Goal: Information Seeking & Learning: Learn about a topic

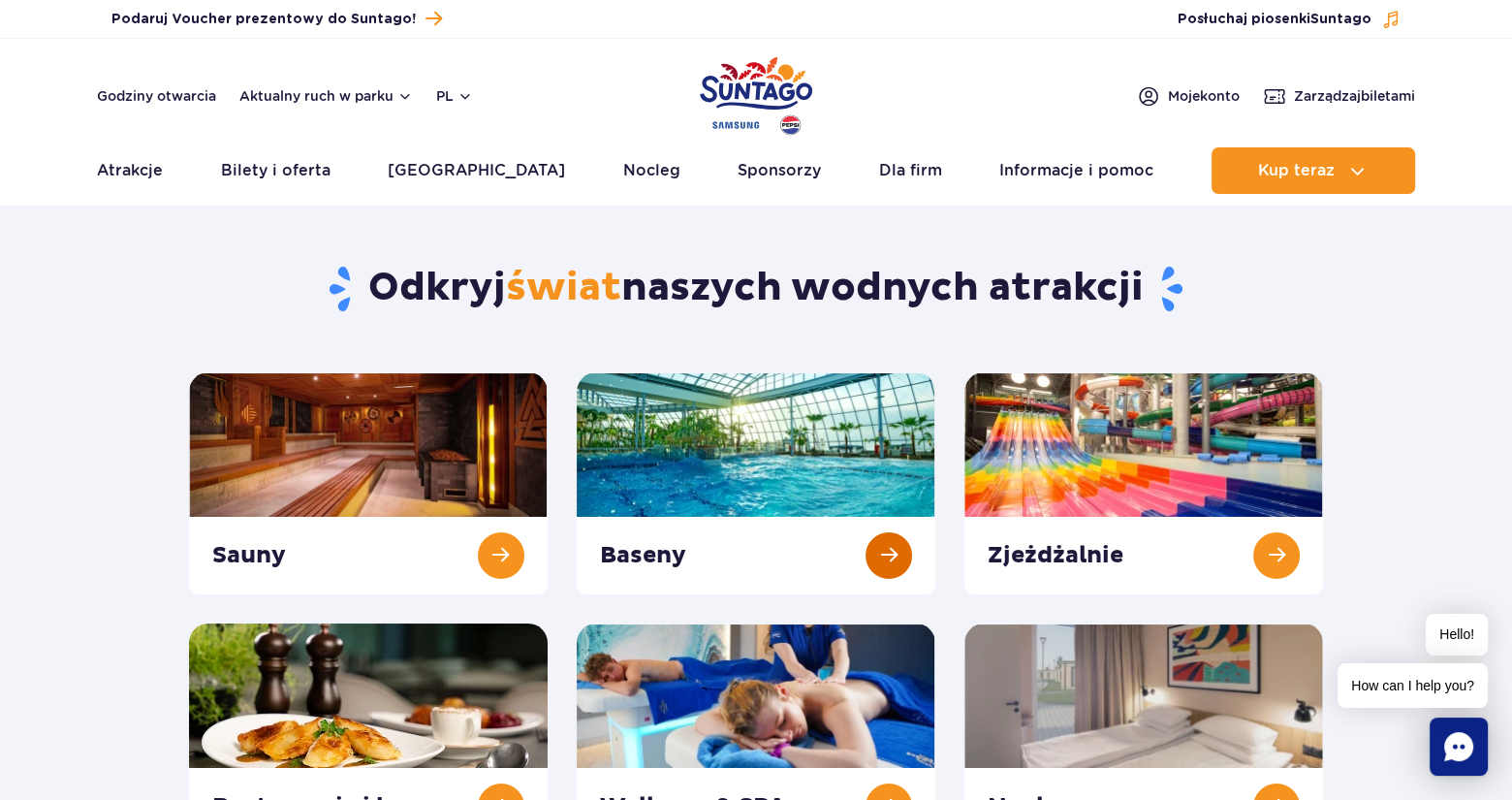
click at [849, 433] on link at bounding box center [755, 483] width 358 height 222
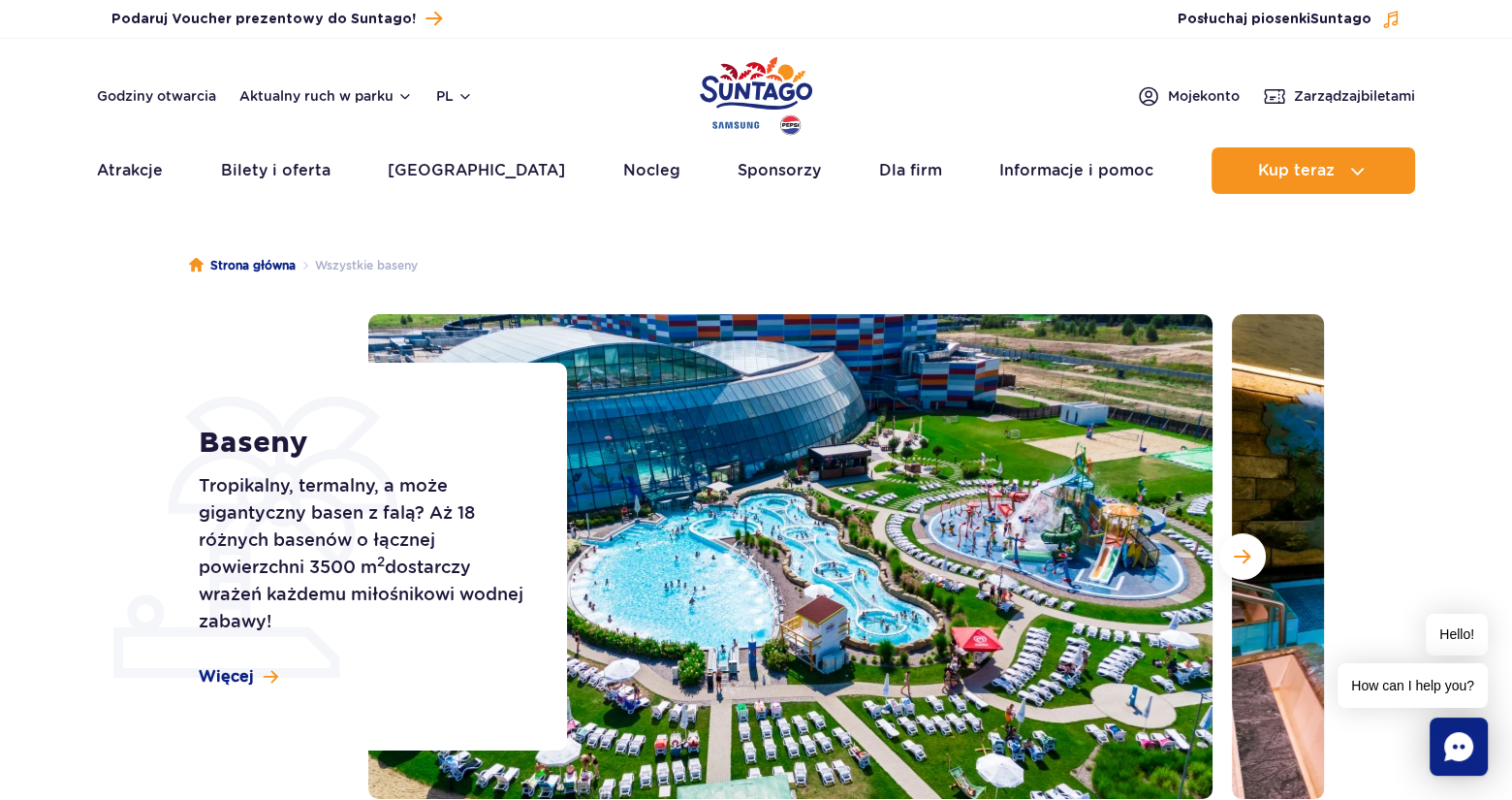
click at [965, 225] on ul "Strona główna Wszystkie baseny" at bounding box center [756, 266] width 1134 height 97
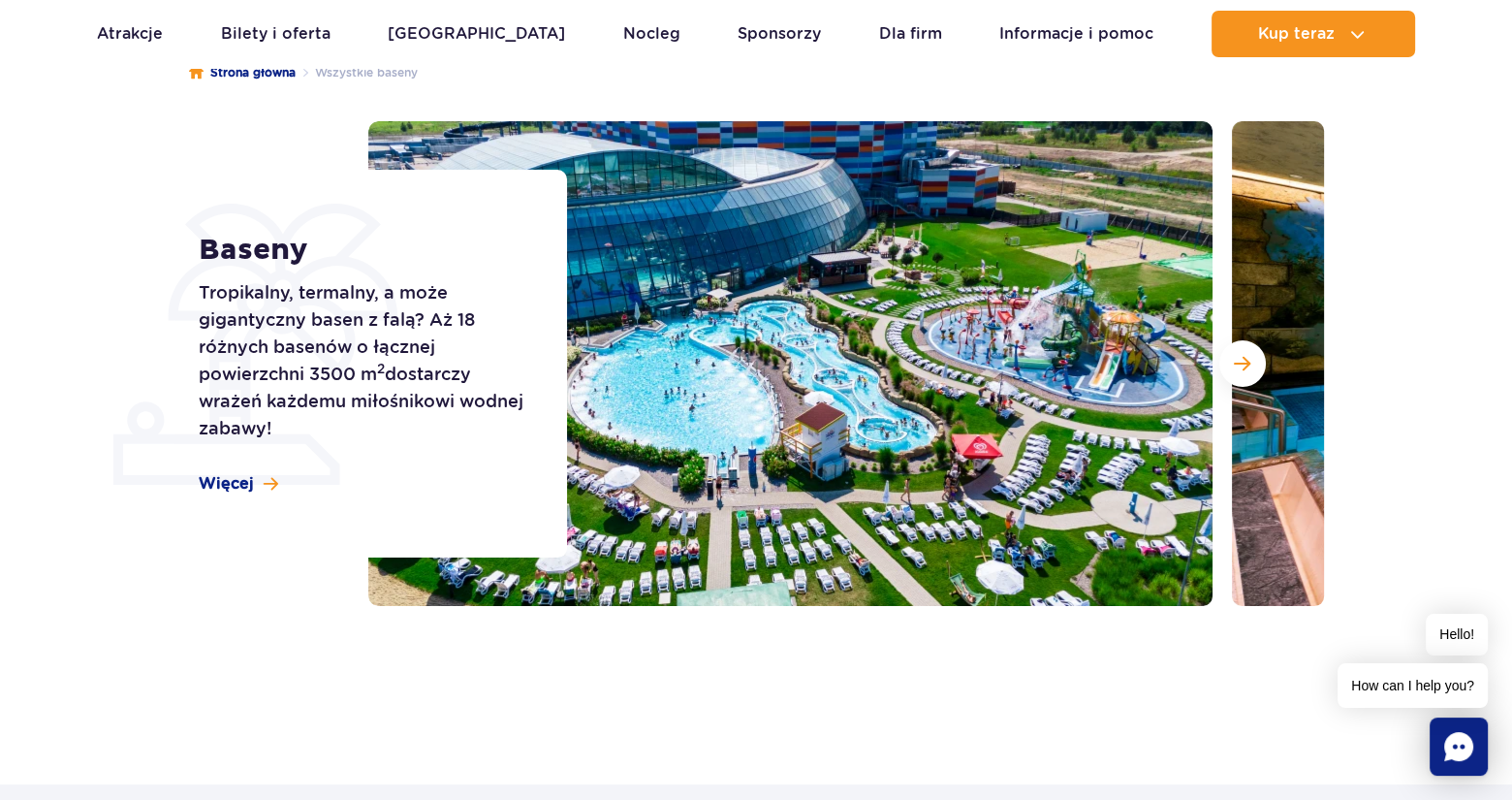
scroll to position [194, 0]
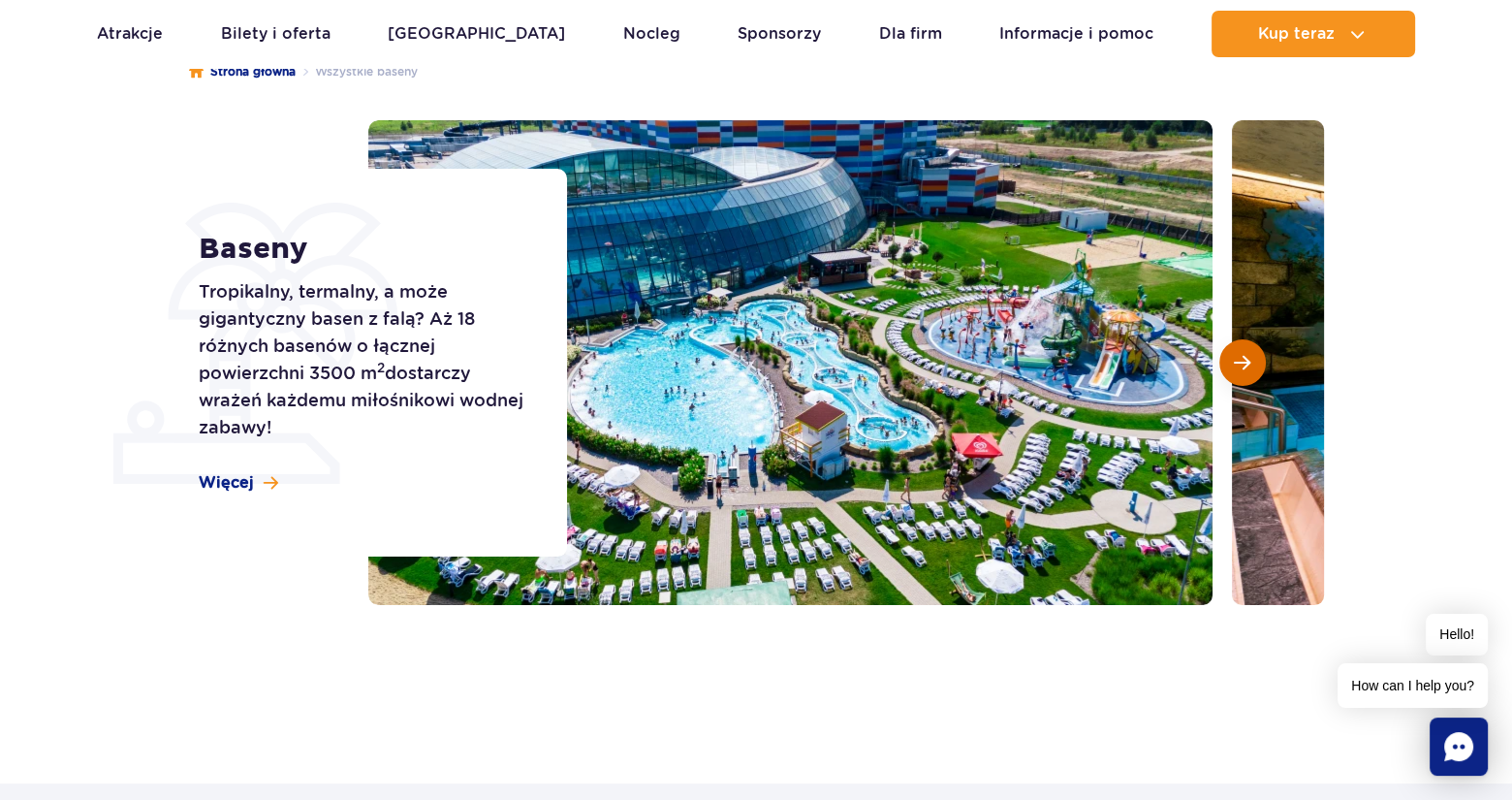
click at [1234, 376] on button "Następny slajd" at bounding box center [1242, 363] width 47 height 47
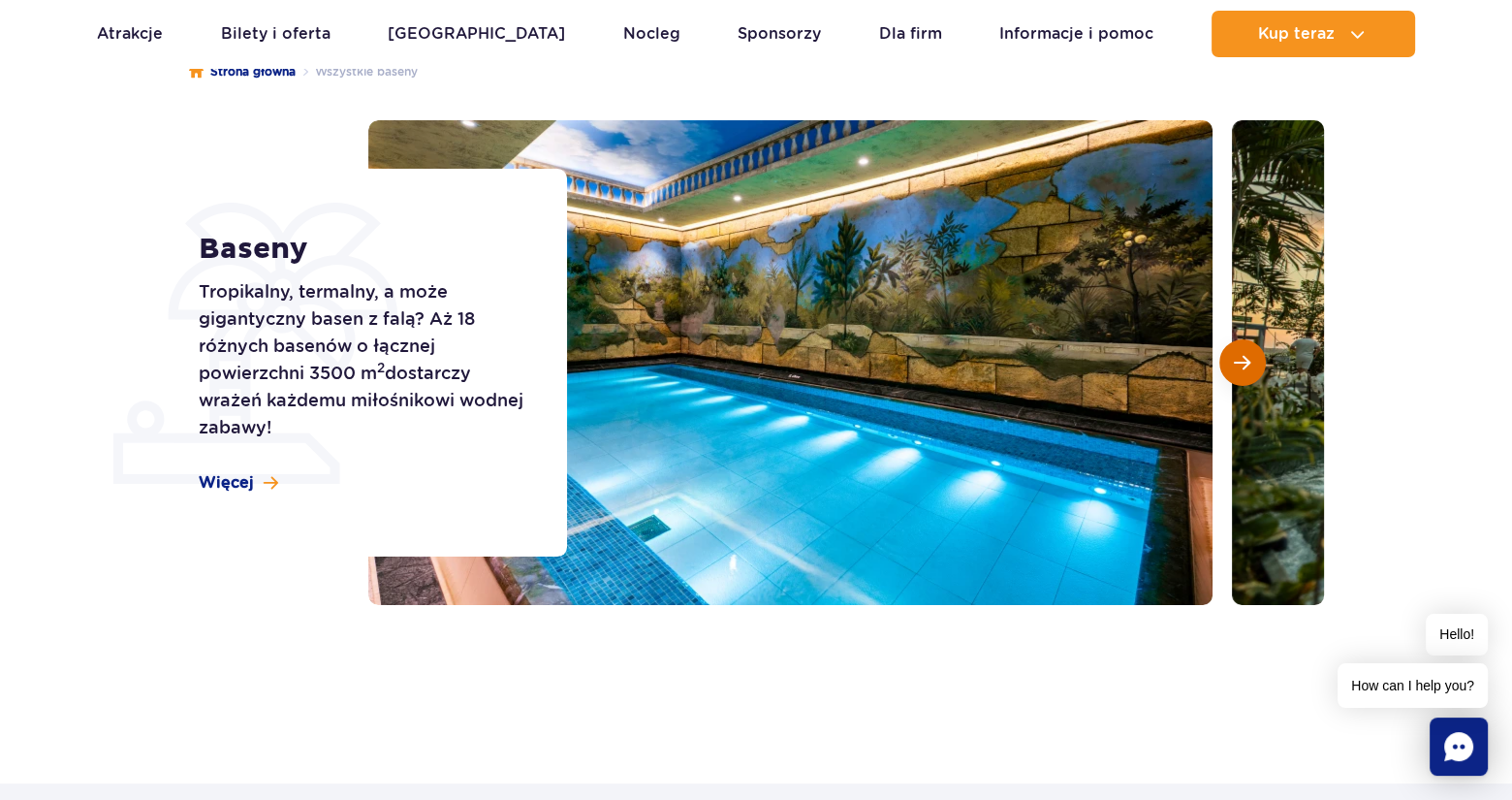
click at [1232, 372] on button "Następny slajd" at bounding box center [1242, 363] width 47 height 47
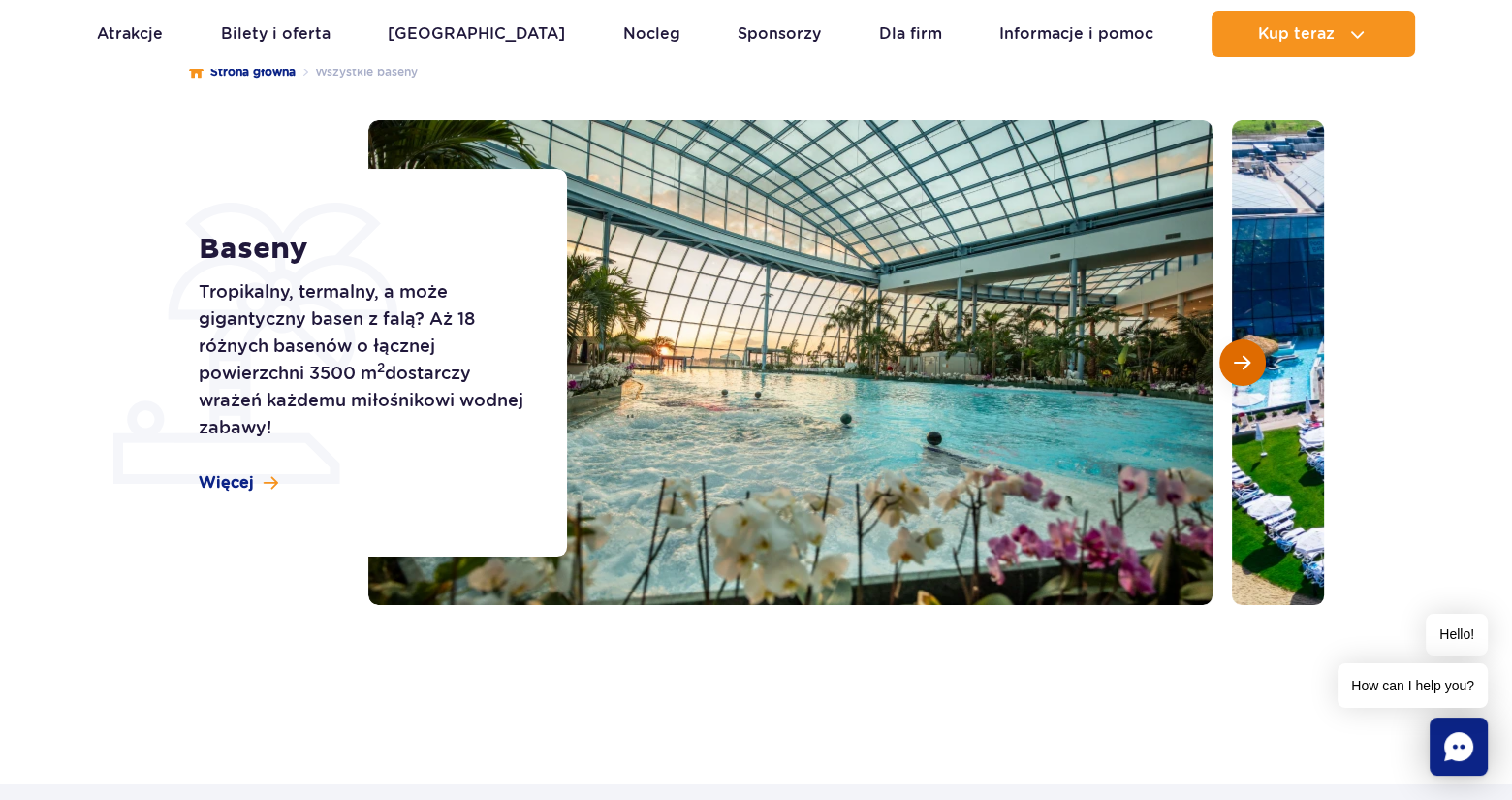
click at [1227, 365] on button "Następny slajd" at bounding box center [1242, 363] width 47 height 47
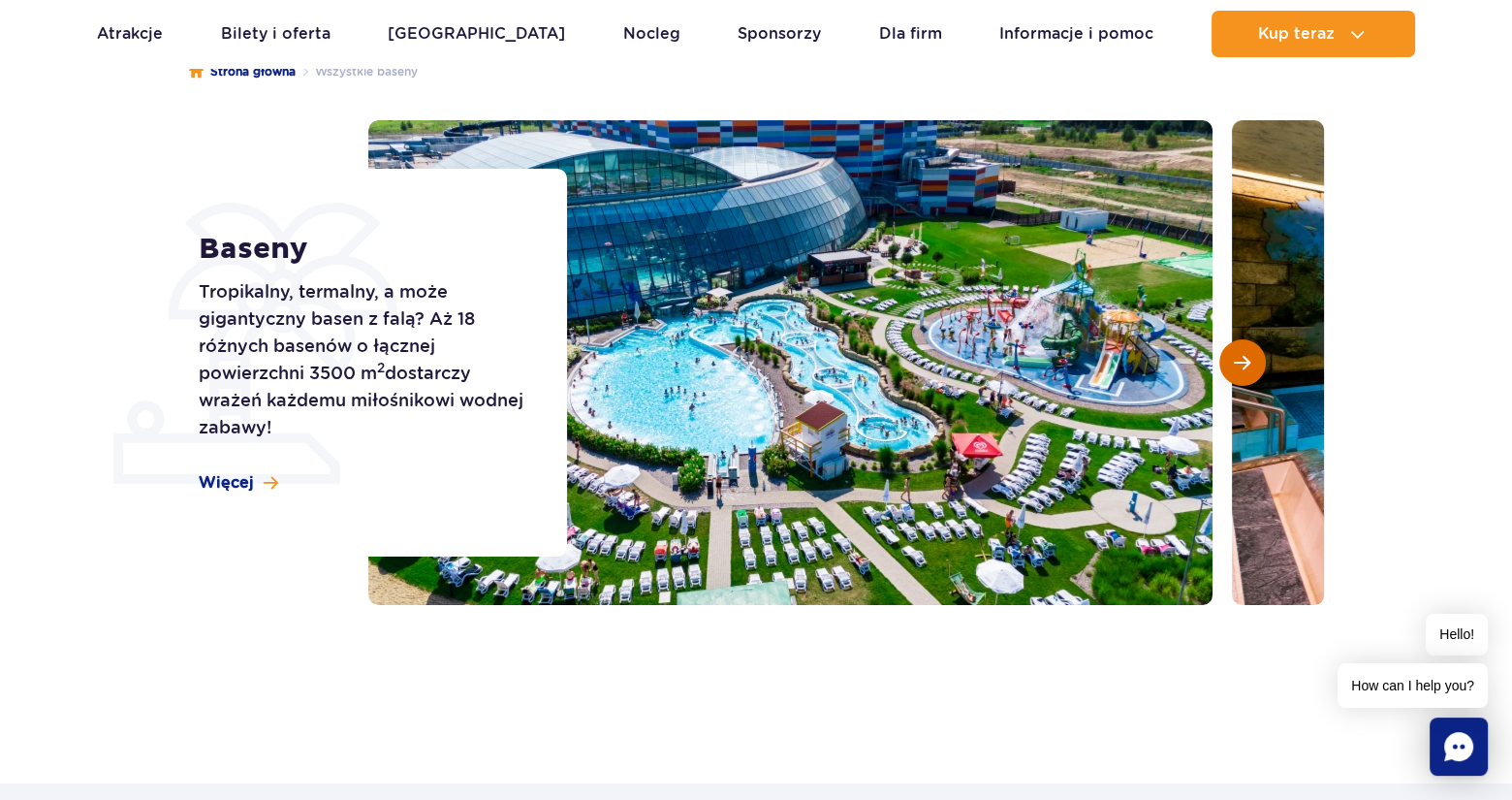
click at [1227, 365] on button "Następny slajd" at bounding box center [1242, 363] width 47 height 47
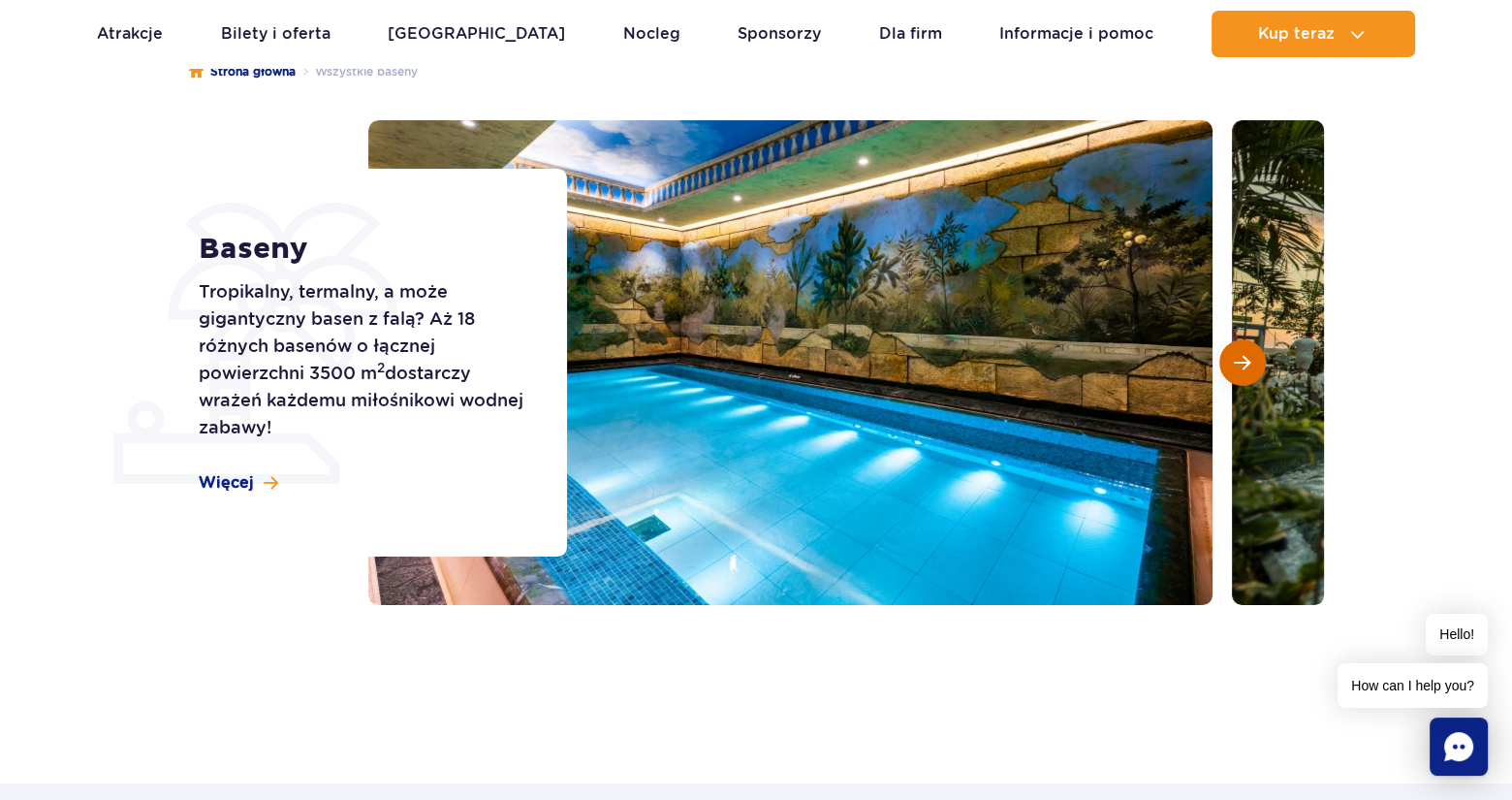
click at [1227, 365] on button "Następny slajd" at bounding box center [1242, 363] width 47 height 47
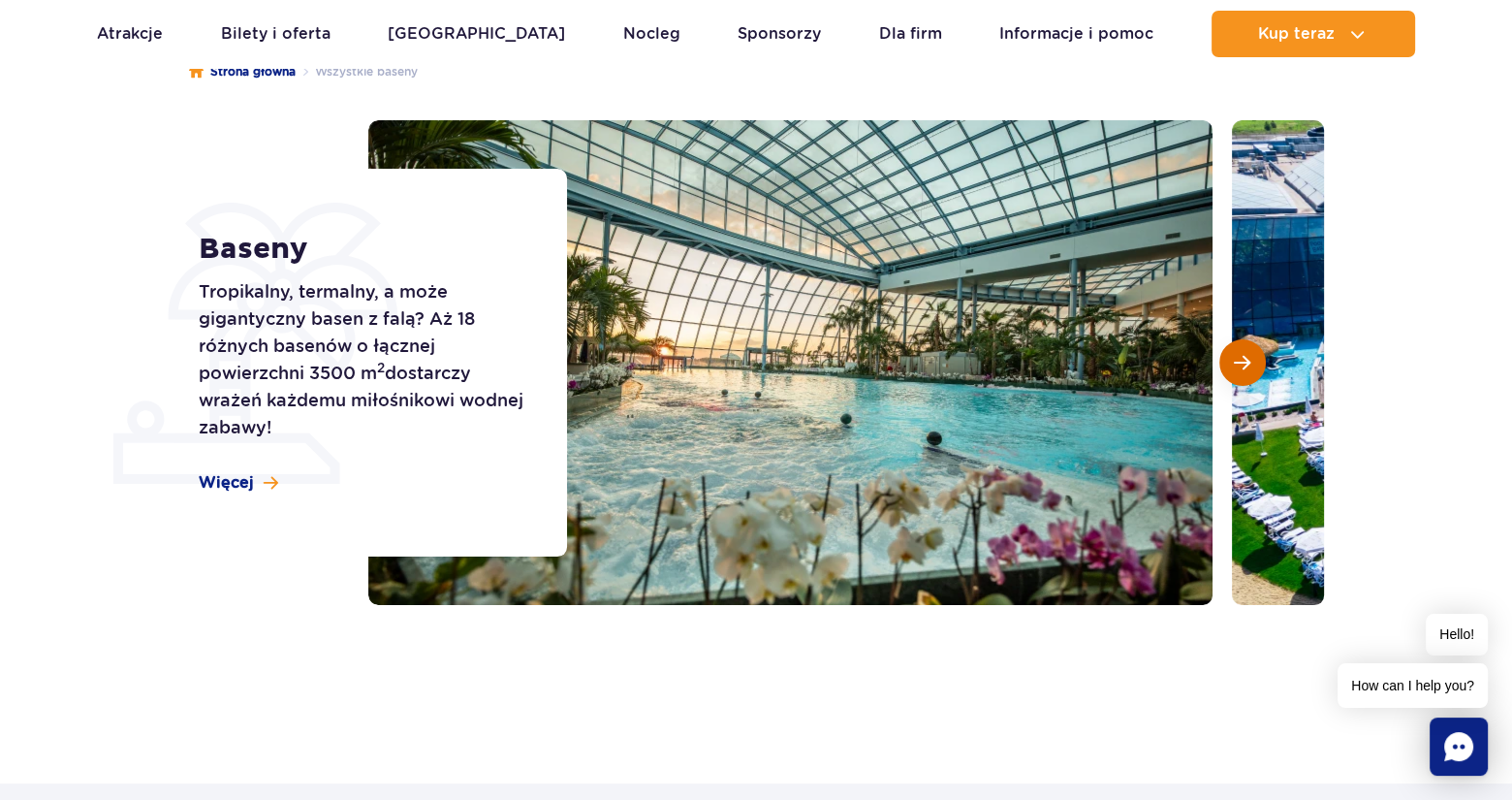
click at [1227, 365] on button "Następny slajd" at bounding box center [1242, 363] width 47 height 47
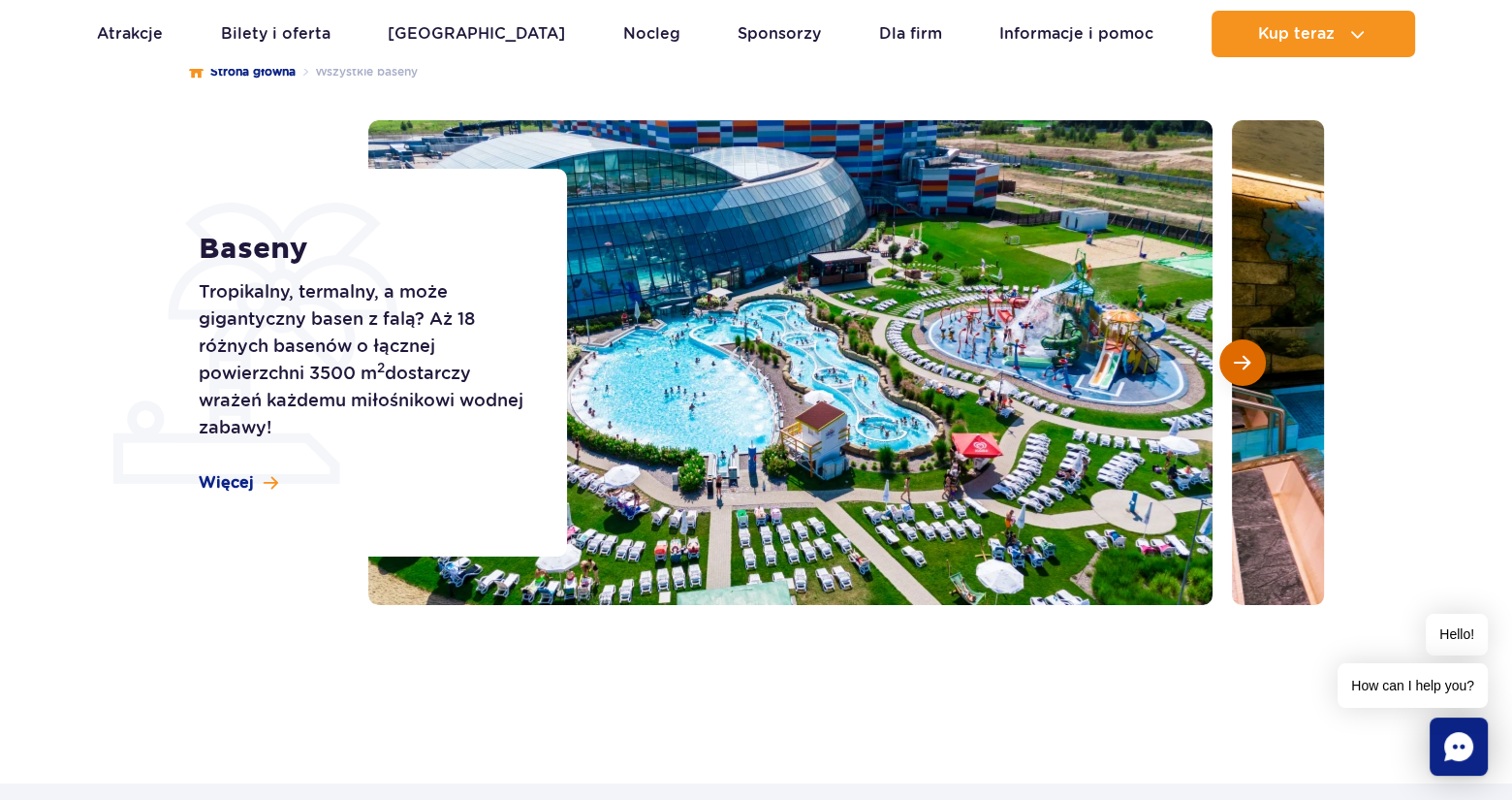
click at [1227, 365] on button "Następny slajd" at bounding box center [1242, 363] width 47 height 47
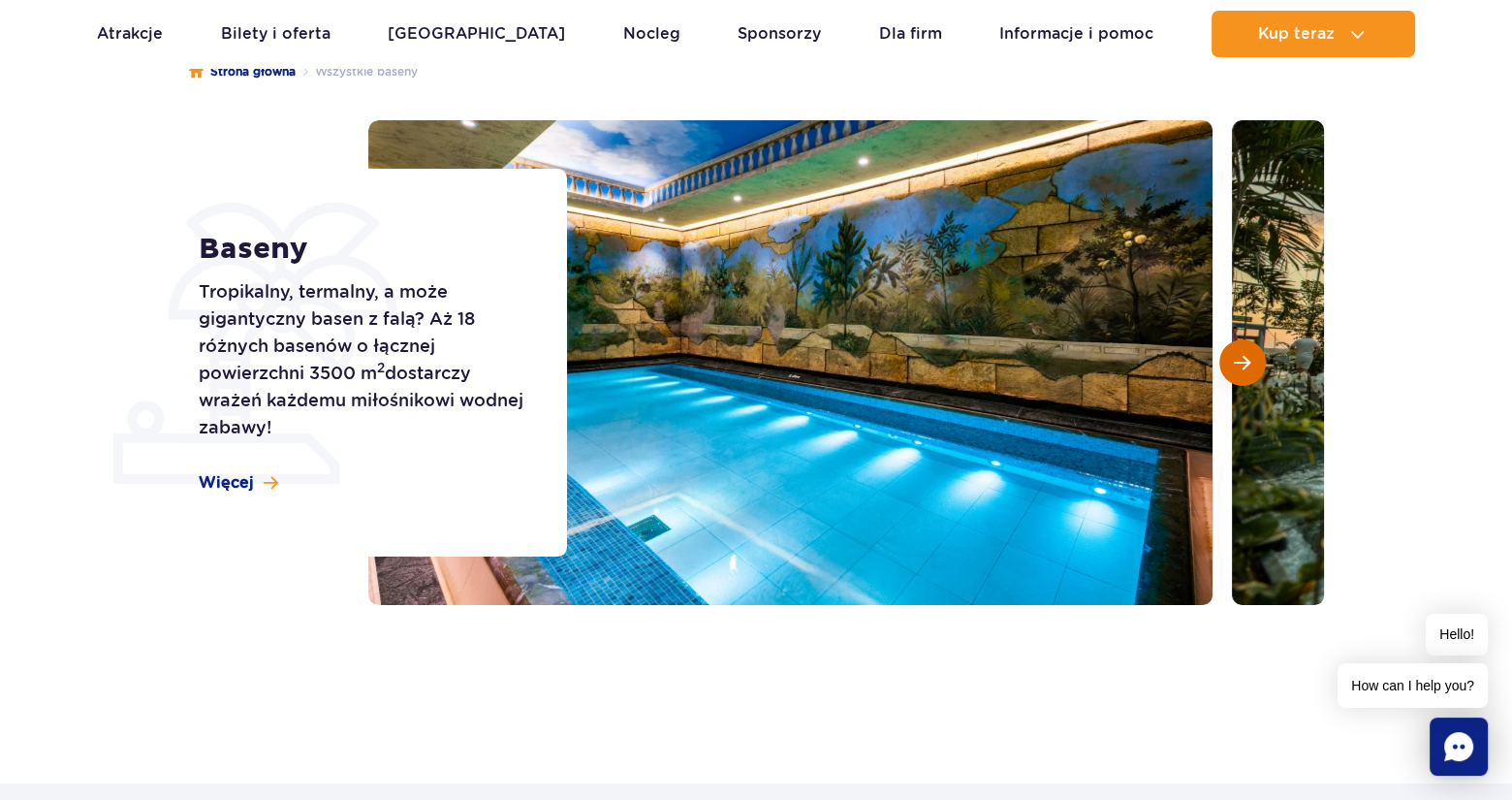
click at [1227, 365] on button "Następny slajd" at bounding box center [1242, 363] width 47 height 47
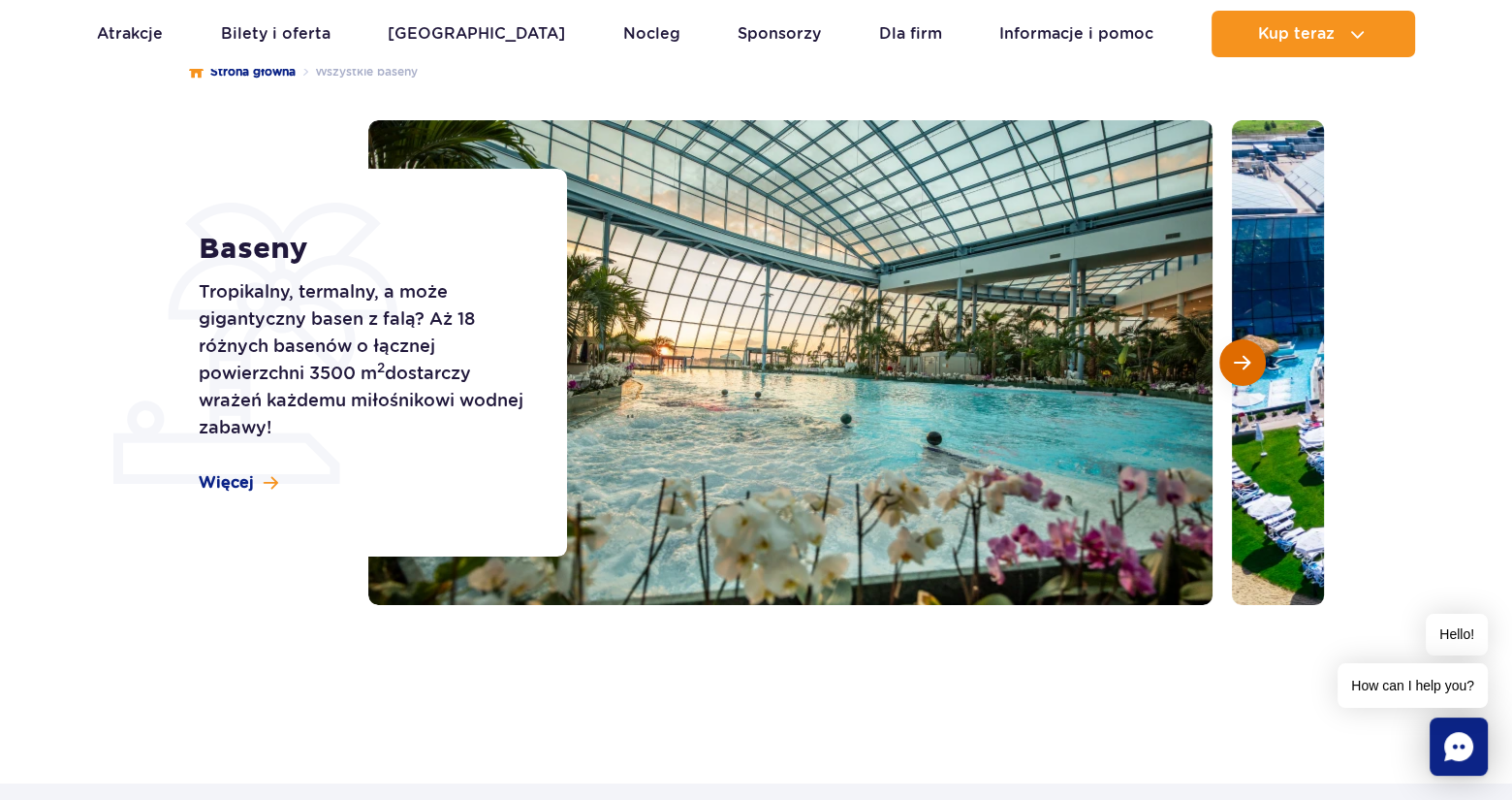
click at [1227, 364] on button "Następny slajd" at bounding box center [1242, 363] width 47 height 47
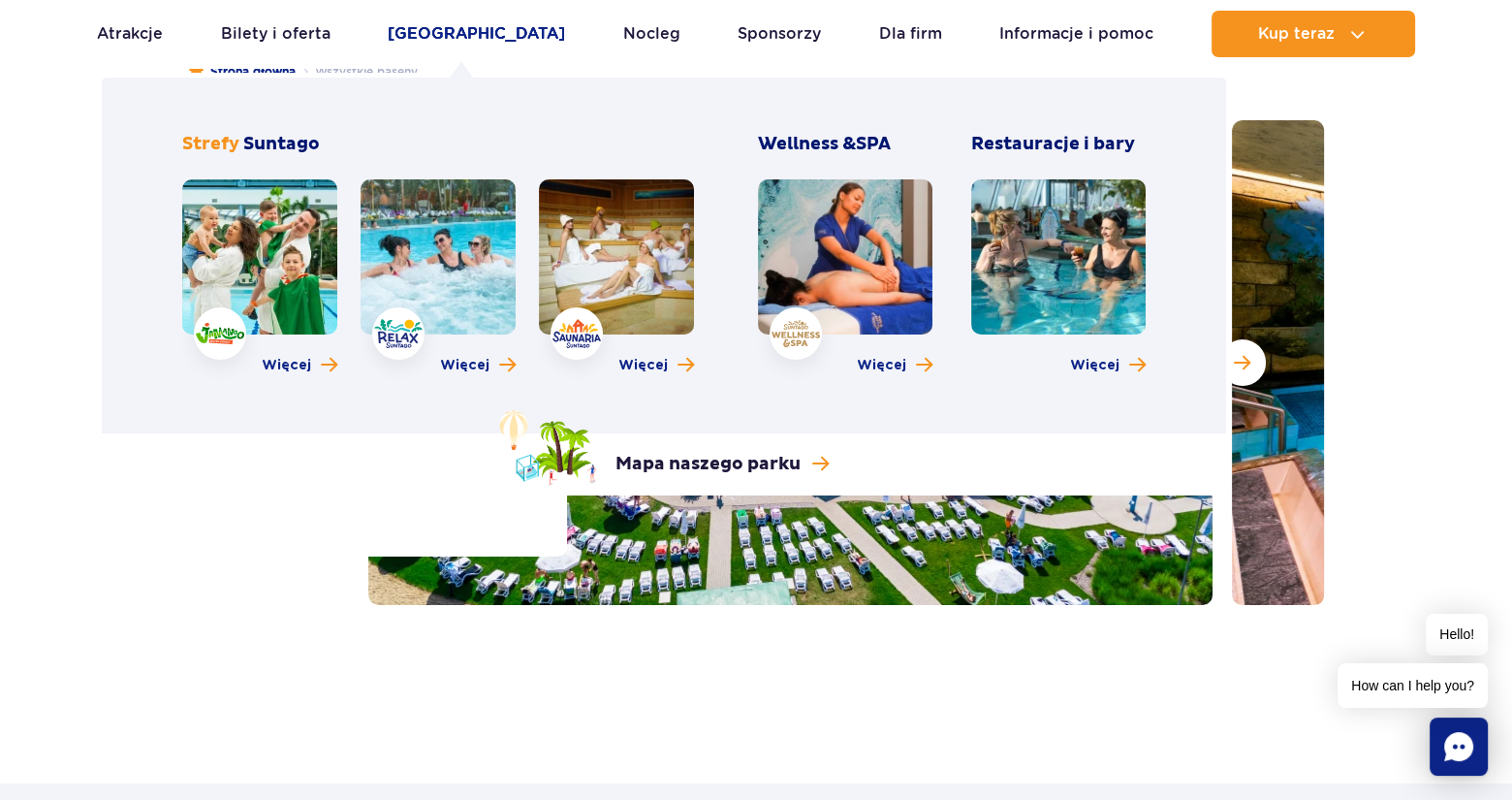
click at [434, 40] on link "[GEOGRAPHIC_DATA]" at bounding box center [476, 34] width 178 height 47
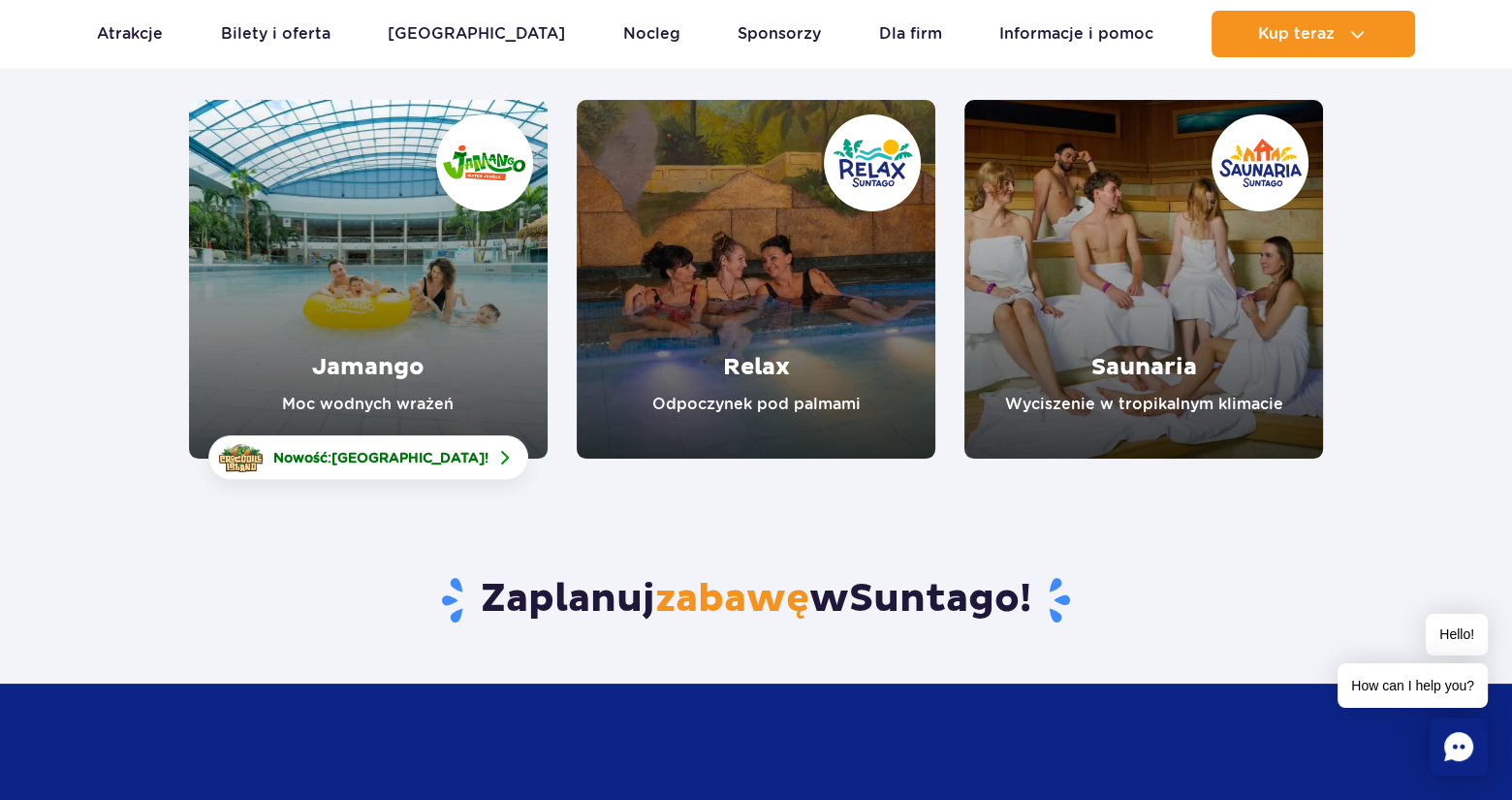
scroll to position [194, 0]
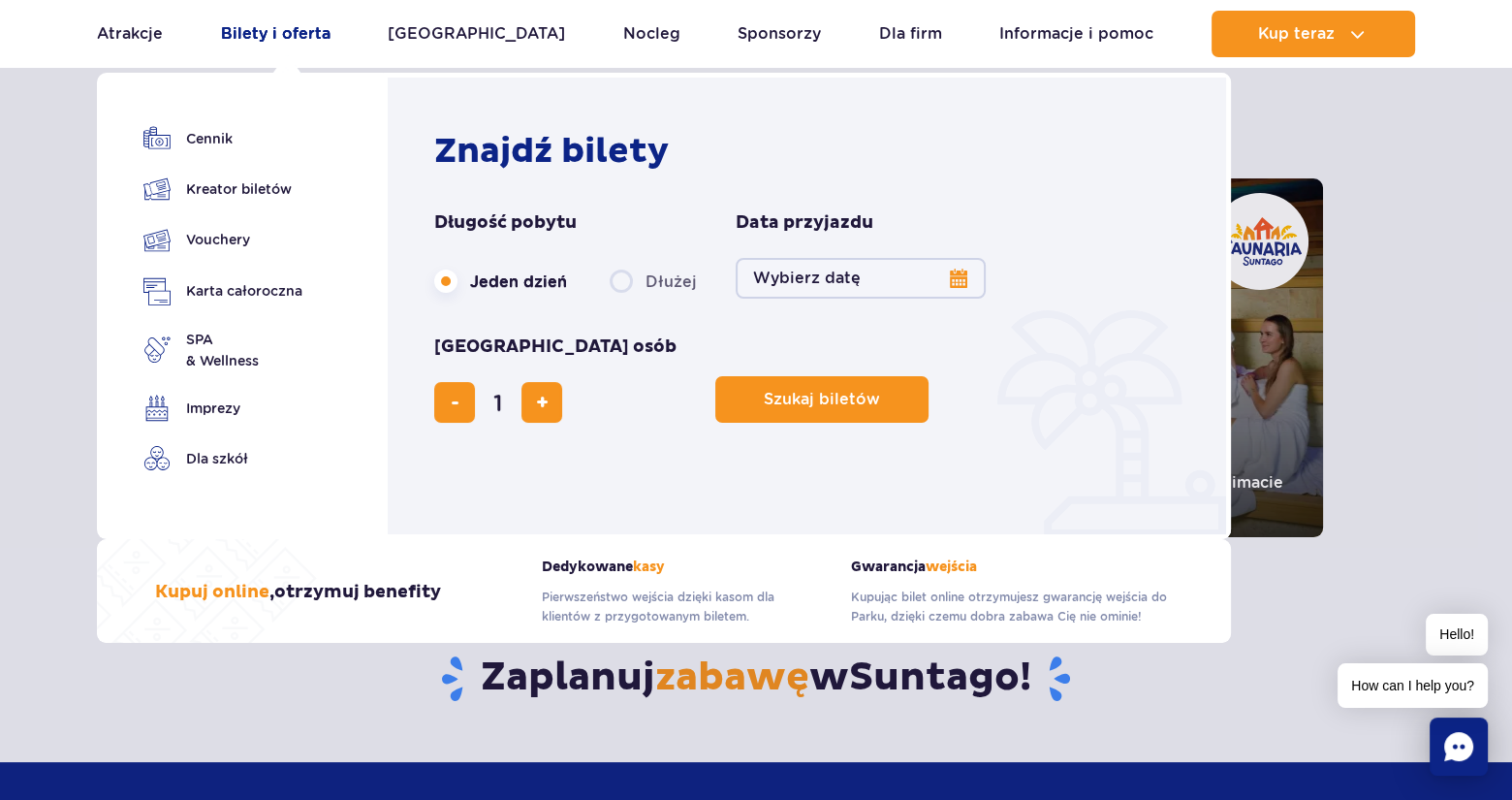
click at [280, 45] on link "Bilety i oferta" at bounding box center [276, 34] width 110 height 47
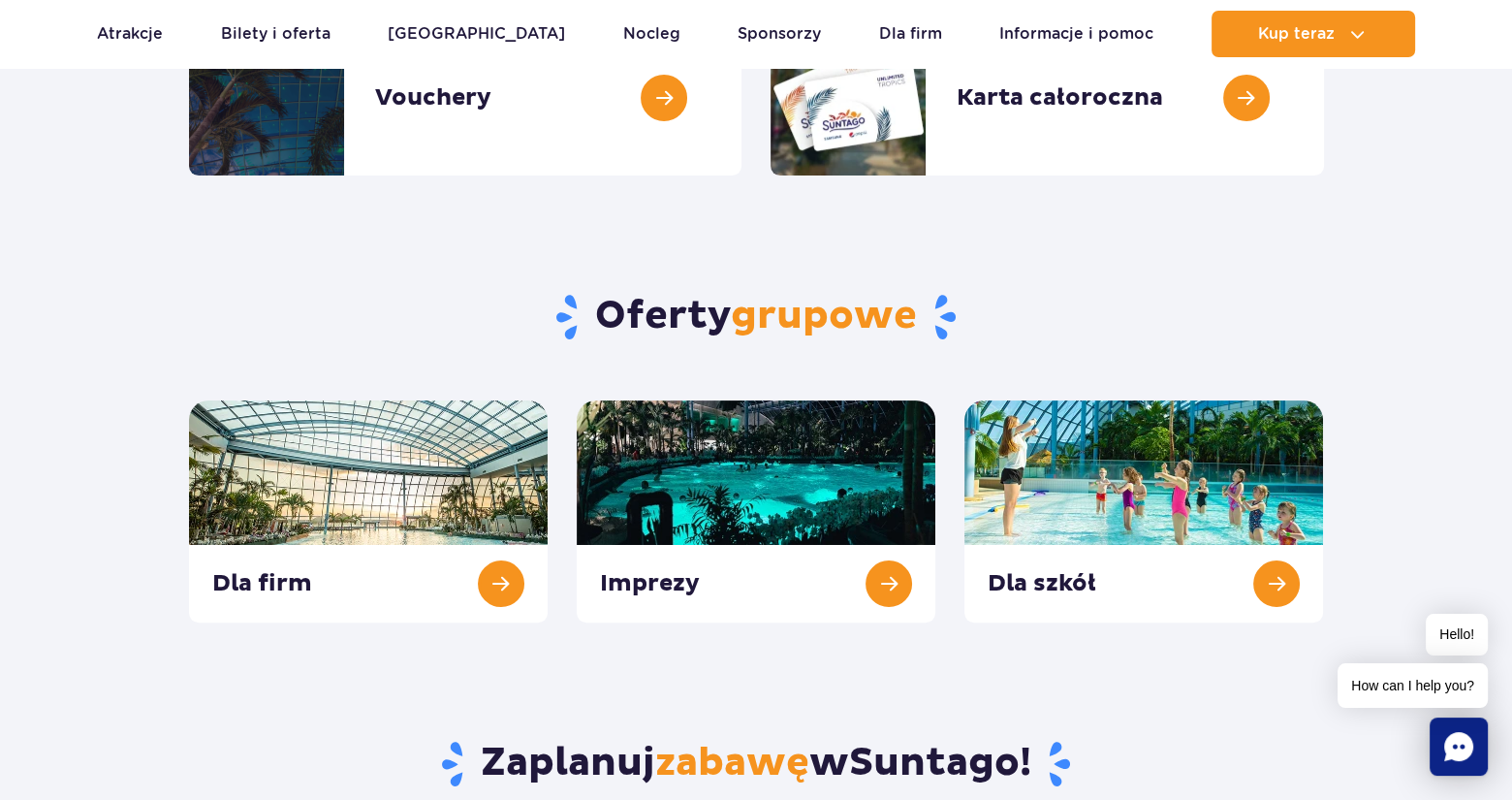
scroll to position [679, 0]
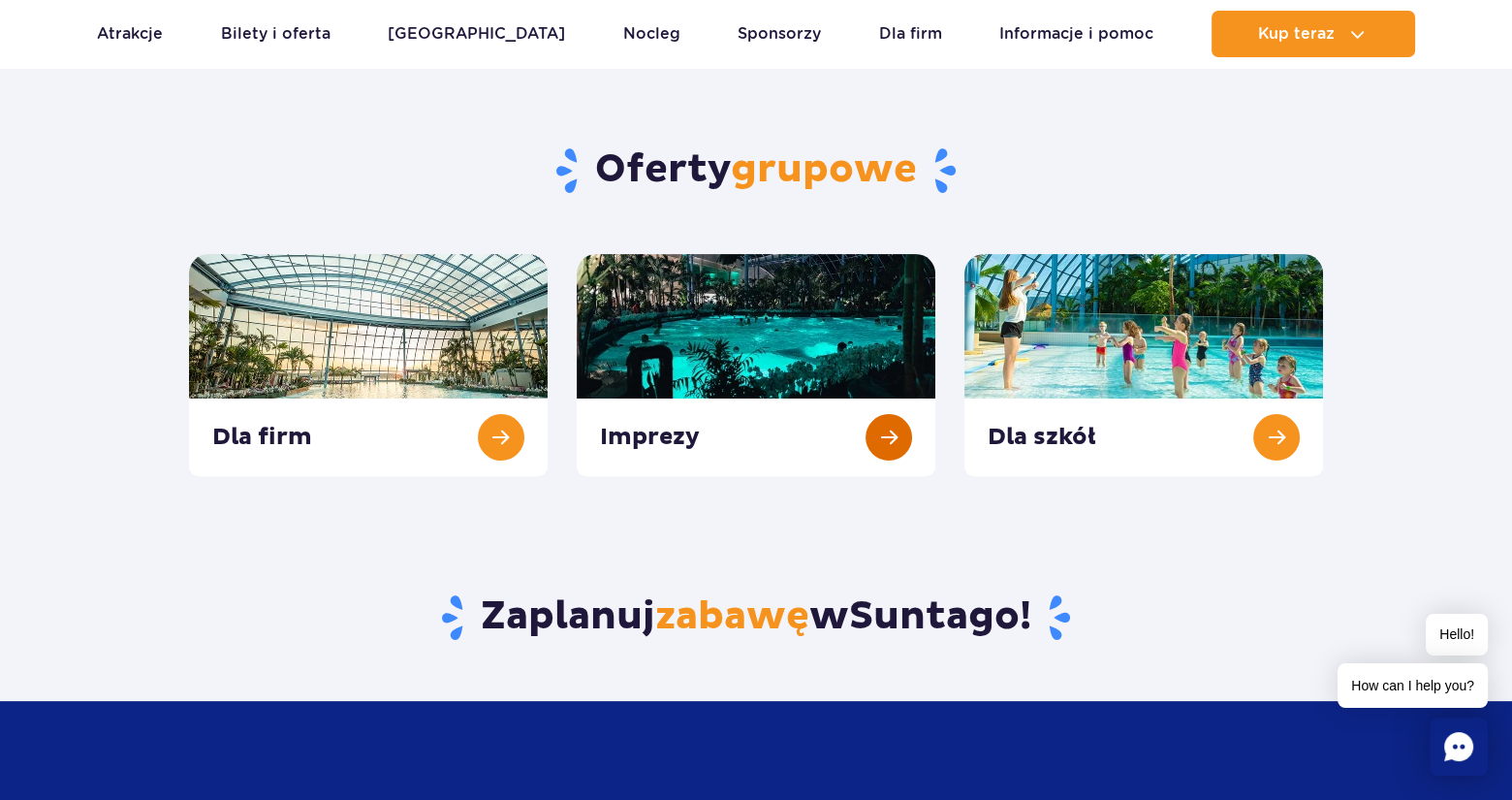
click at [746, 305] on link at bounding box center [755, 365] width 358 height 222
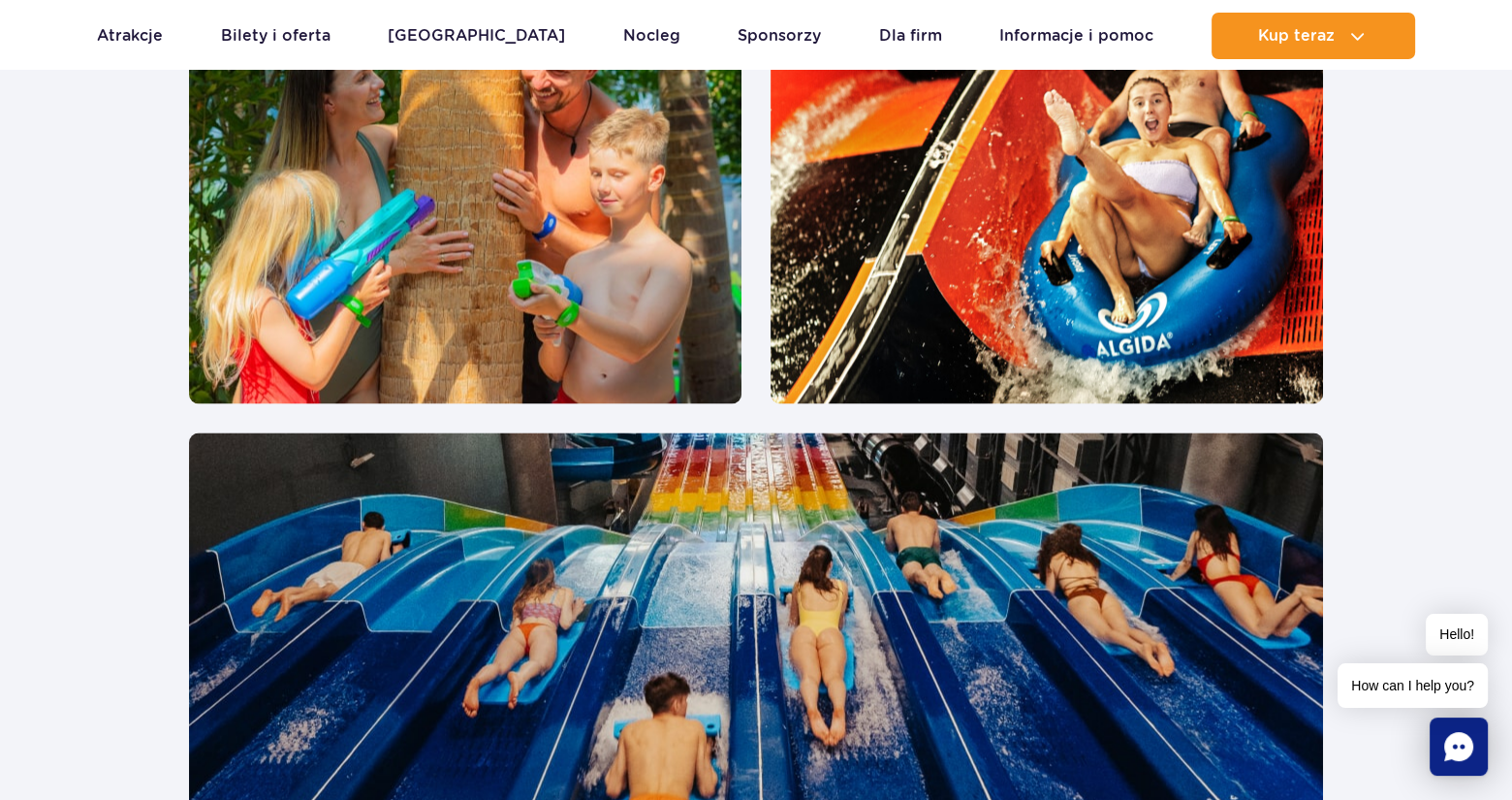
scroll to position [3878, 0]
